Goal: Information Seeking & Learning: Check status

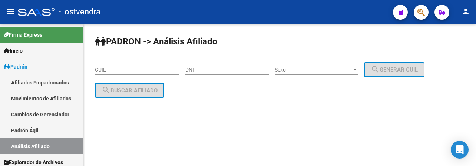
click at [143, 64] on div "CUIL" at bounding box center [137, 67] width 84 height 15
paste input "20-28350841-3"
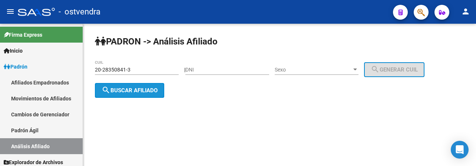
click at [146, 91] on span "search Buscar afiliado" at bounding box center [130, 90] width 56 height 7
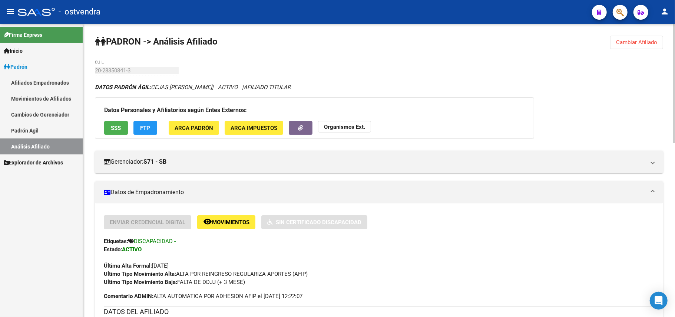
click at [476, 42] on span "Cambiar Afiliado" at bounding box center [636, 42] width 41 height 7
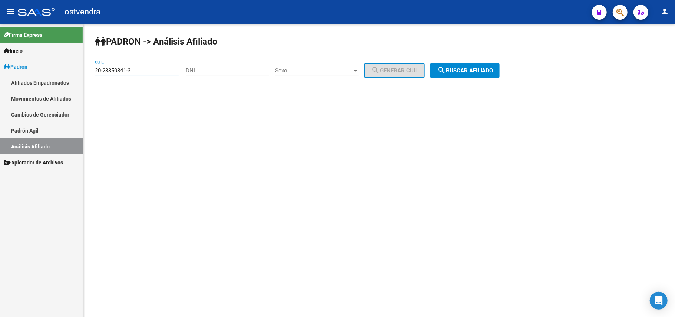
drag, startPoint x: 149, startPoint y: 70, endPoint x: 25, endPoint y: 80, distance: 123.8
click at [18, 79] on mat-sidenav-container "Firma Express Inicio Instructivos Contacto OS Padrón Afiliados Empadronados Mov…" at bounding box center [337, 170] width 675 height 293
paste input "45679696-7"
click at [471, 73] on button "search Buscar afiliado" at bounding box center [464, 70] width 69 height 15
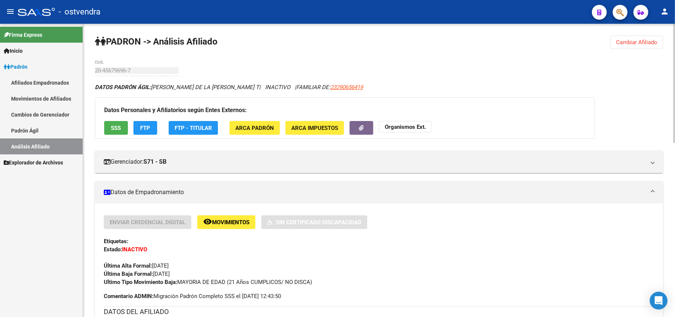
click at [476, 166] on div "Etiquetas:" at bounding box center [379, 241] width 550 height 8
drag, startPoint x: 639, startPoint y: 43, endPoint x: 395, endPoint y: 83, distance: 247.1
click at [476, 44] on span "Cambiar Afiliado" at bounding box center [636, 42] width 41 height 7
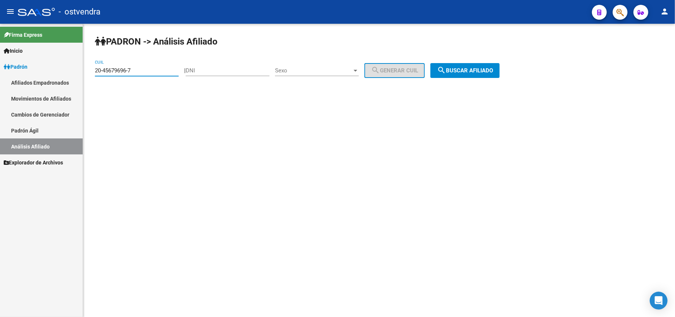
drag, startPoint x: 145, startPoint y: 70, endPoint x: 40, endPoint y: 92, distance: 107.6
click at [13, 89] on mat-sidenav-container "Firma Express Inicio Instructivos Contacto OS Padrón Afiliados Empadronados Mov…" at bounding box center [337, 170] width 675 height 293
paste input "7-35122111-4"
click at [476, 70] on span "search Buscar afiliado" at bounding box center [465, 70] width 56 height 7
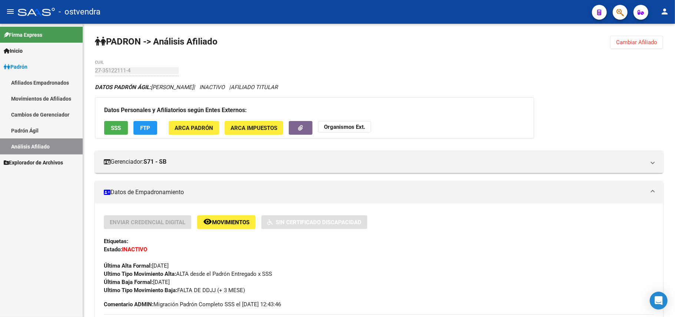
click at [476, 44] on span "Cambiar Afiliado" at bounding box center [636, 42] width 41 height 7
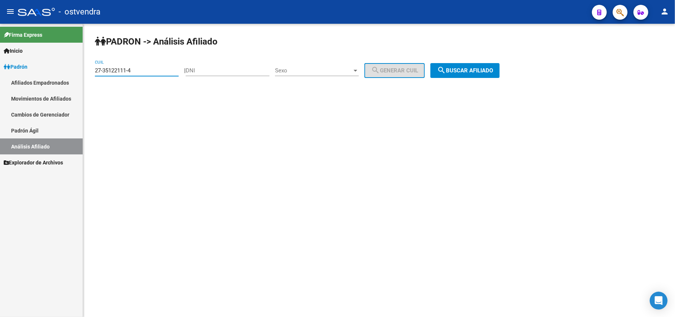
drag, startPoint x: 145, startPoint y: 70, endPoint x: 0, endPoint y: 76, distance: 144.7
click at [0, 76] on mat-sidenav-container "Firma Express Inicio Instructivos Contacto OS Padrón Afiliados Empadronados Mov…" at bounding box center [337, 170] width 675 height 293
paste input "0-22075820-7"
drag, startPoint x: 475, startPoint y: 70, endPoint x: 453, endPoint y: 81, distance: 25.2
click at [471, 73] on span "search Buscar afiliado" at bounding box center [465, 70] width 56 height 7
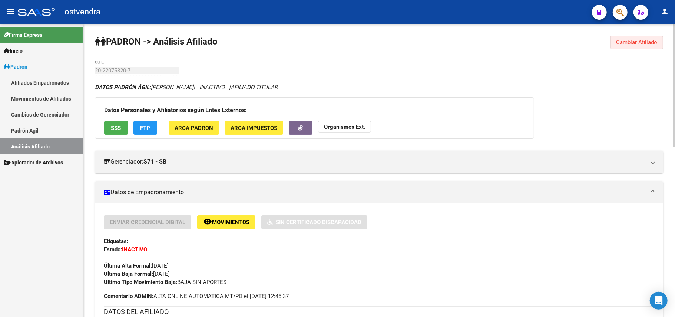
drag, startPoint x: 623, startPoint y: 40, endPoint x: 605, endPoint y: 40, distance: 18.2
click at [476, 40] on button "Cambiar Afiliado" at bounding box center [636, 42] width 53 height 13
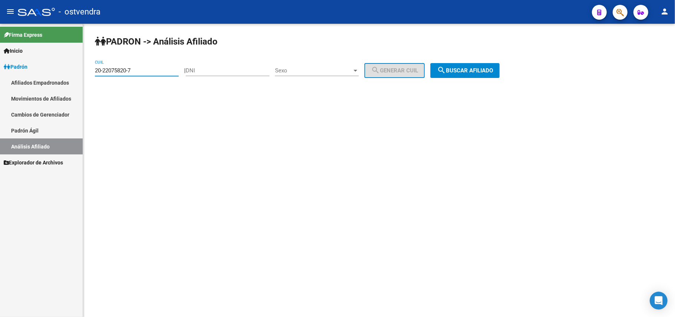
click at [161, 73] on input "20-22075820-7" at bounding box center [137, 70] width 84 height 7
paste input "47295948-5"
type input "20-47295948-5"
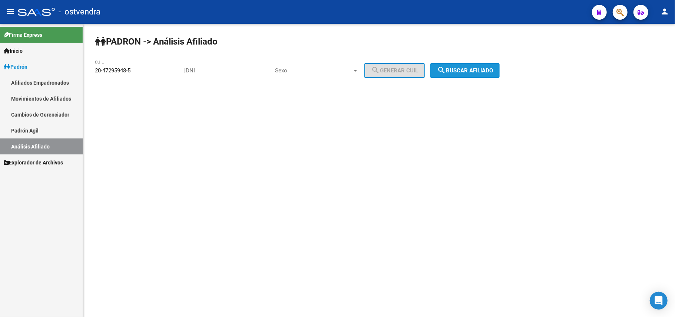
drag, startPoint x: 467, startPoint y: 73, endPoint x: 460, endPoint y: 70, distance: 7.0
click at [461, 70] on span "search Buscar afiliado" at bounding box center [465, 70] width 56 height 7
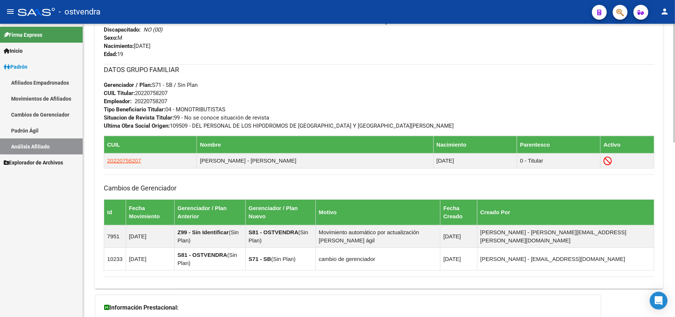
scroll to position [247, 0]
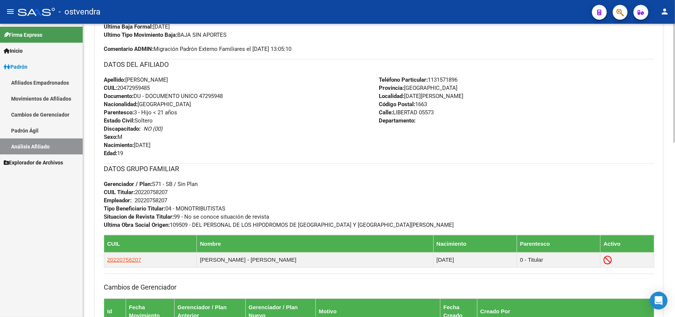
drag, startPoint x: 372, startPoint y: 161, endPoint x: 297, endPoint y: 168, distance: 75.5
click at [295, 166] on h3 "DATOS GRUPO FAMILIAR" at bounding box center [379, 168] width 550 height 10
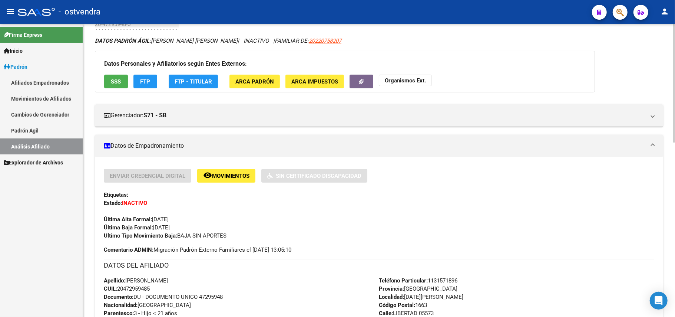
scroll to position [0, 0]
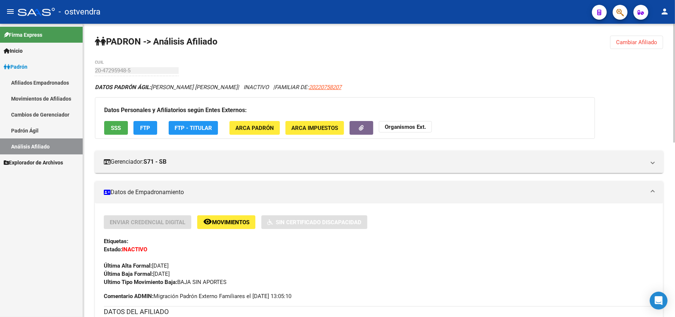
drag, startPoint x: 617, startPoint y: 43, endPoint x: 599, endPoint y: 50, distance: 18.9
click at [476, 42] on span "Cambiar Afiliado" at bounding box center [636, 42] width 41 height 7
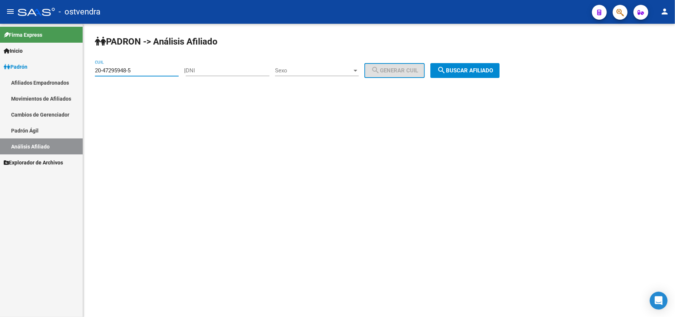
drag, startPoint x: 154, startPoint y: 73, endPoint x: 0, endPoint y: 91, distance: 155.2
click at [0, 91] on mat-sidenav-container "Firma Express Inicio Instructivos Contacto OS Padrón Afiliados Empadronados Mov…" at bounding box center [337, 170] width 675 height 293
paste input "20-35348462-2"
click at [463, 73] on span "search Buscar afiliado" at bounding box center [465, 70] width 56 height 7
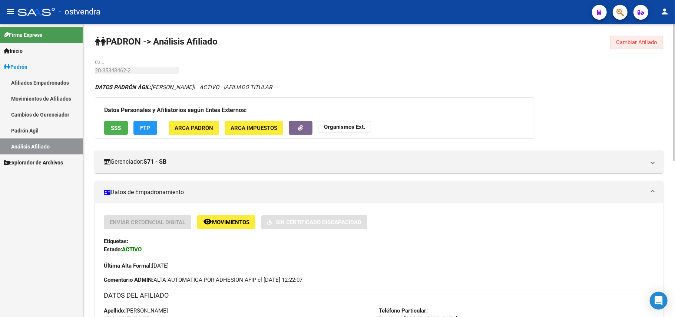
drag, startPoint x: 641, startPoint y: 40, endPoint x: 469, endPoint y: 35, distance: 172.4
click at [476, 39] on span "Cambiar Afiliado" at bounding box center [636, 42] width 41 height 7
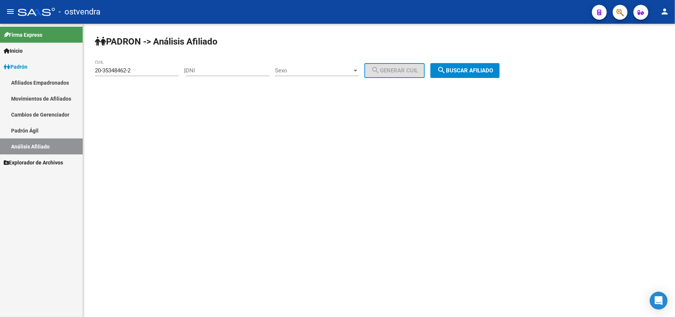
click at [153, 71] on input "20-35348462-2" at bounding box center [137, 70] width 84 height 7
drag, startPoint x: 153, startPoint y: 71, endPoint x: 14, endPoint y: 63, distance: 139.3
click at [7, 65] on mat-sidenav-container "Firma Express Inicio Instructivos Contacto OS Padrón Afiliados Empadronados Mov…" at bounding box center [337, 170] width 675 height 293
paste input "7-35754171-4"
type input "27-35754171-4"
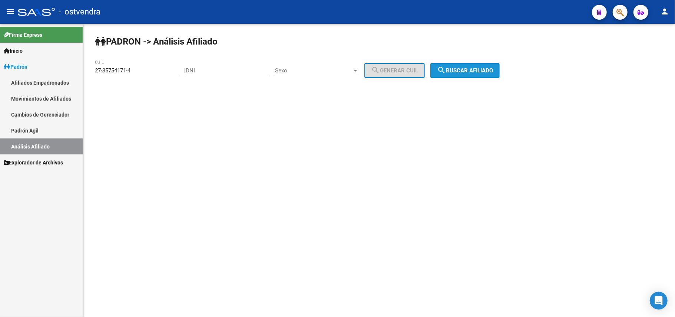
click at [452, 76] on button "search Buscar afiliado" at bounding box center [464, 70] width 69 height 15
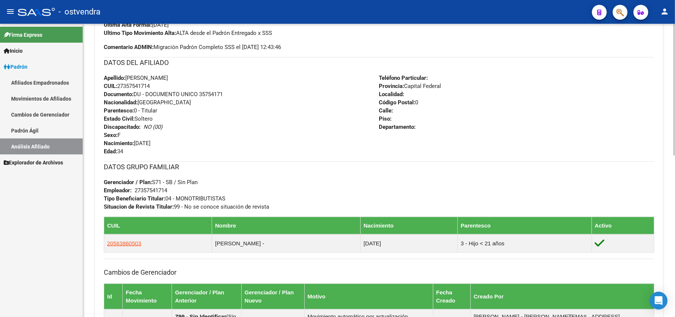
scroll to position [247, 0]
